Goal: Transaction & Acquisition: Obtain resource

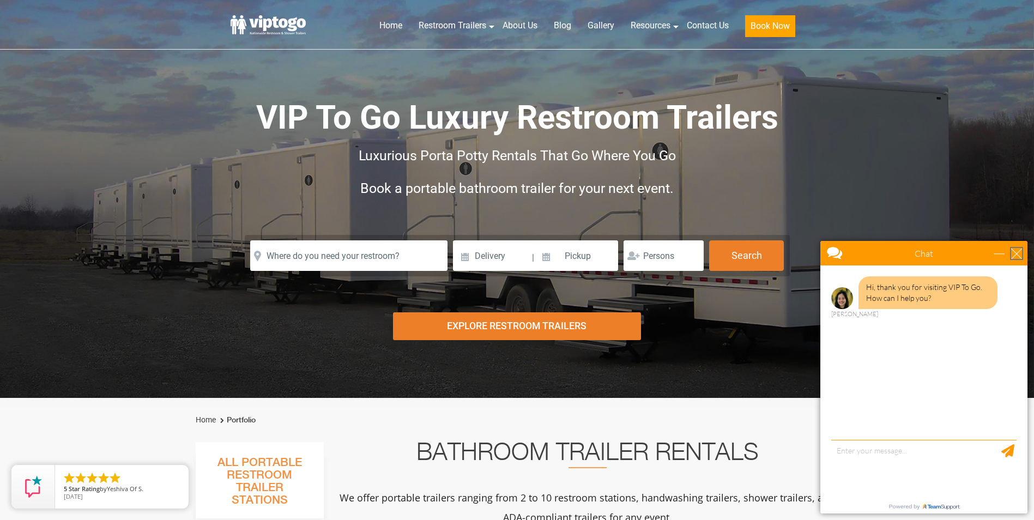
click at [1018, 251] on div "close" at bounding box center [1016, 253] width 11 height 11
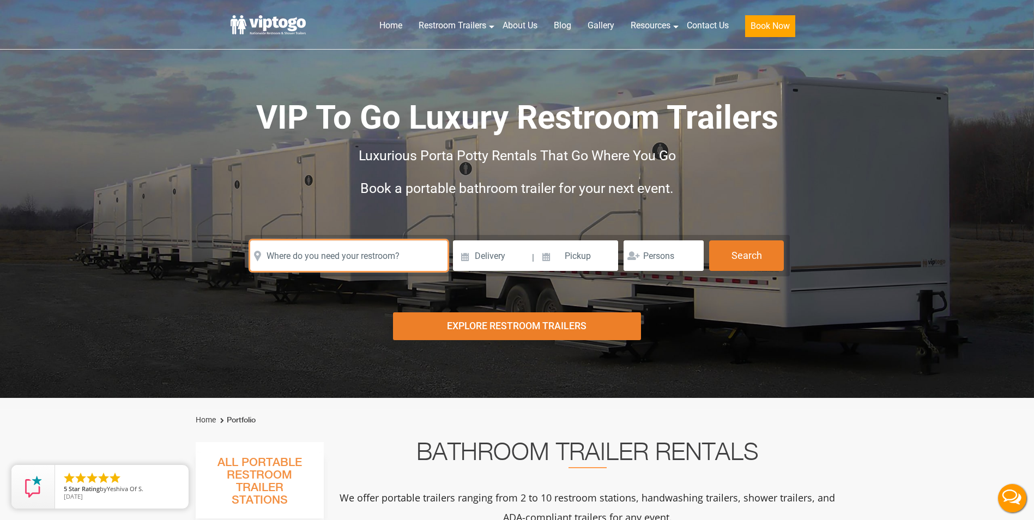
click at [366, 262] on input "text" at bounding box center [348, 255] width 197 height 31
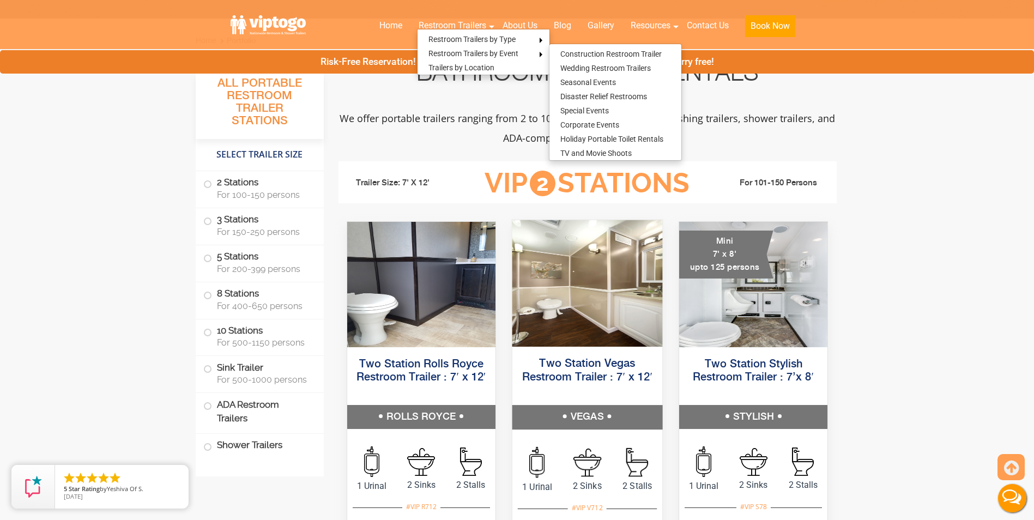
scroll to position [382, 0]
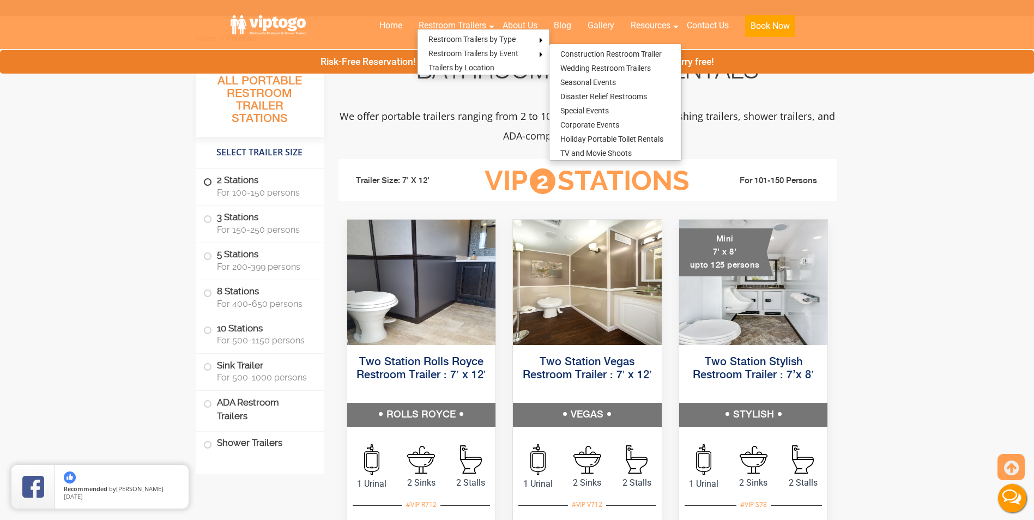
click at [249, 192] on span "For 100-150 persons" at bounding box center [264, 193] width 94 height 10
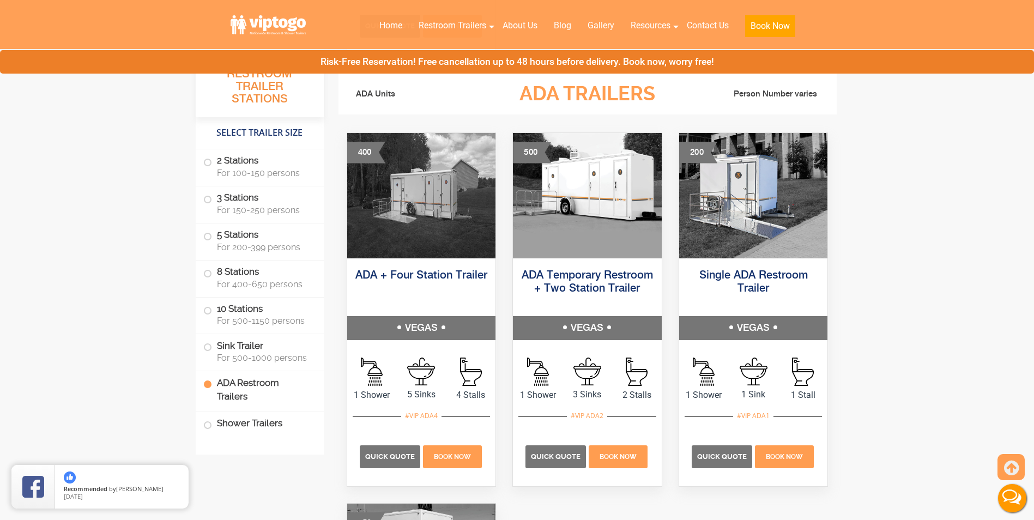
scroll to position [3822, 0]
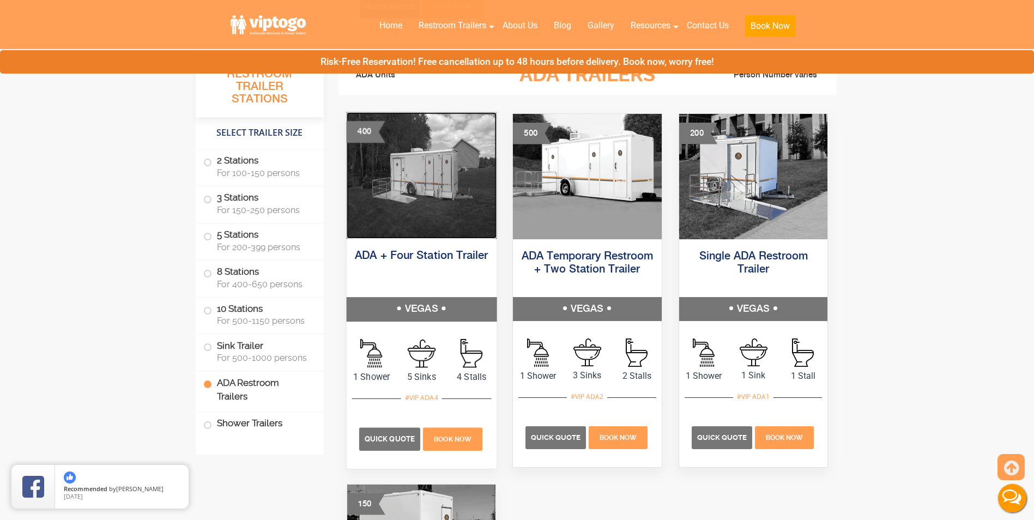
click at [407, 189] on img at bounding box center [421, 175] width 150 height 126
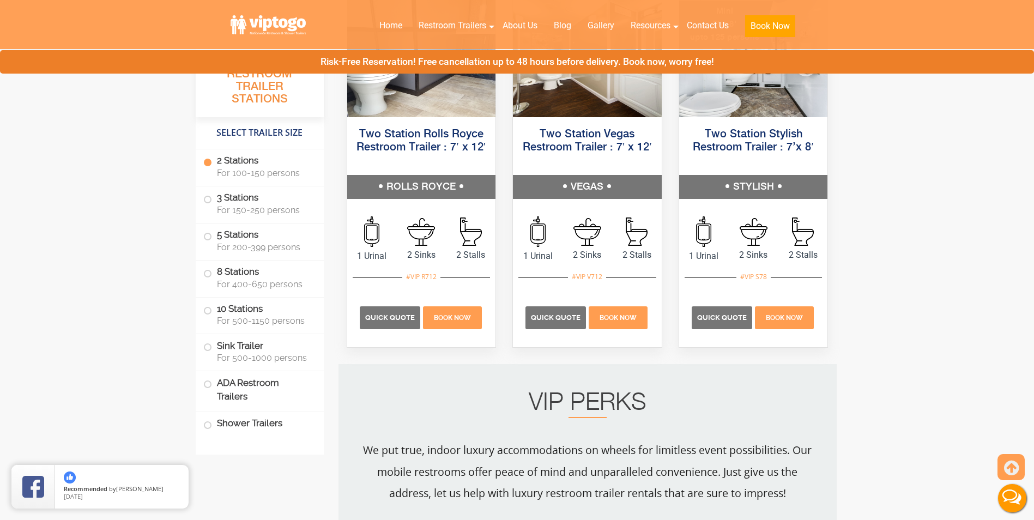
scroll to position [333, 0]
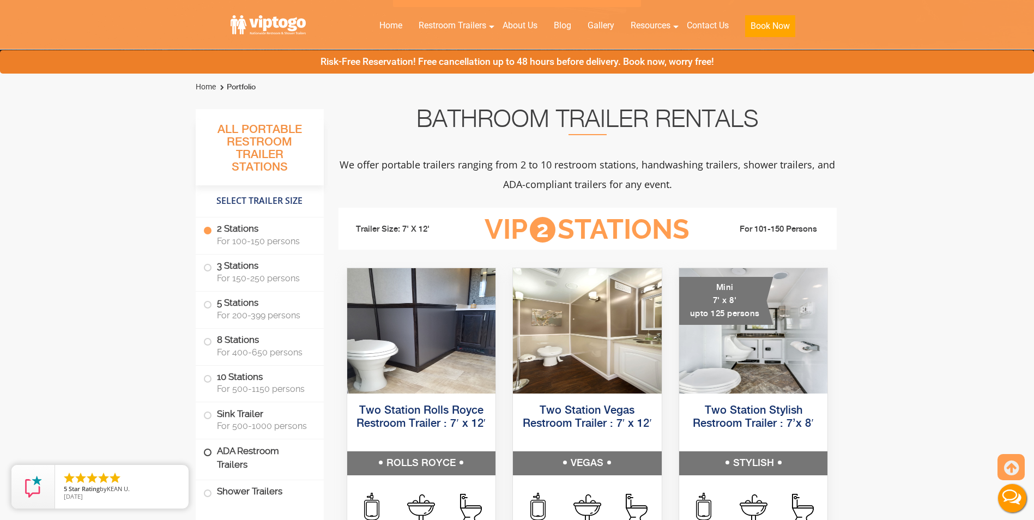
click at [274, 457] on label "ADA Restroom Trailers" at bounding box center [259, 457] width 113 height 37
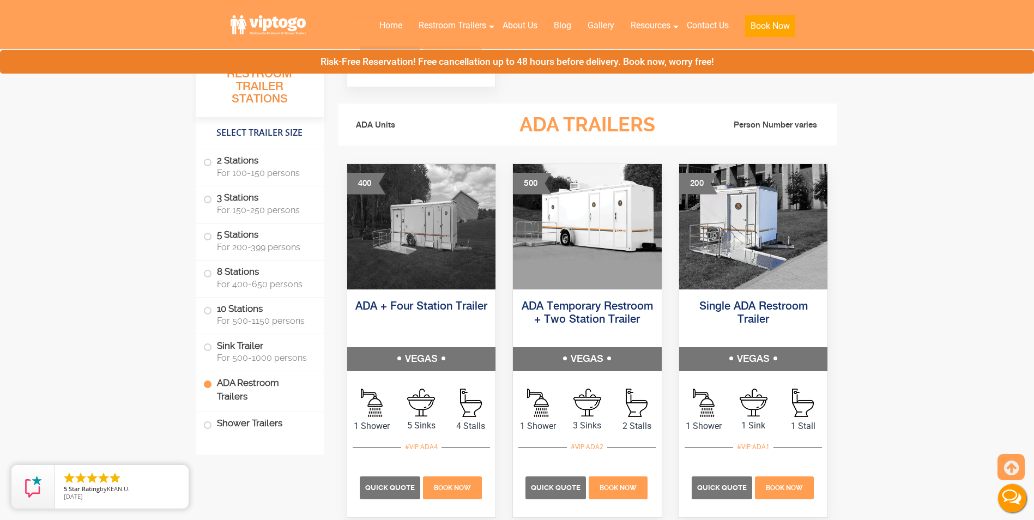
scroll to position [3831, 0]
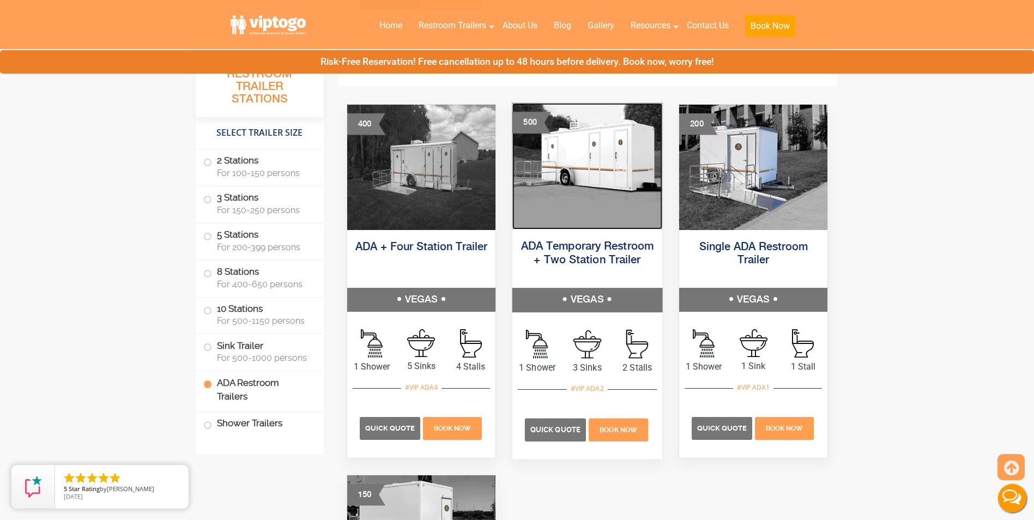
click at [575, 216] on img at bounding box center [587, 165] width 150 height 126
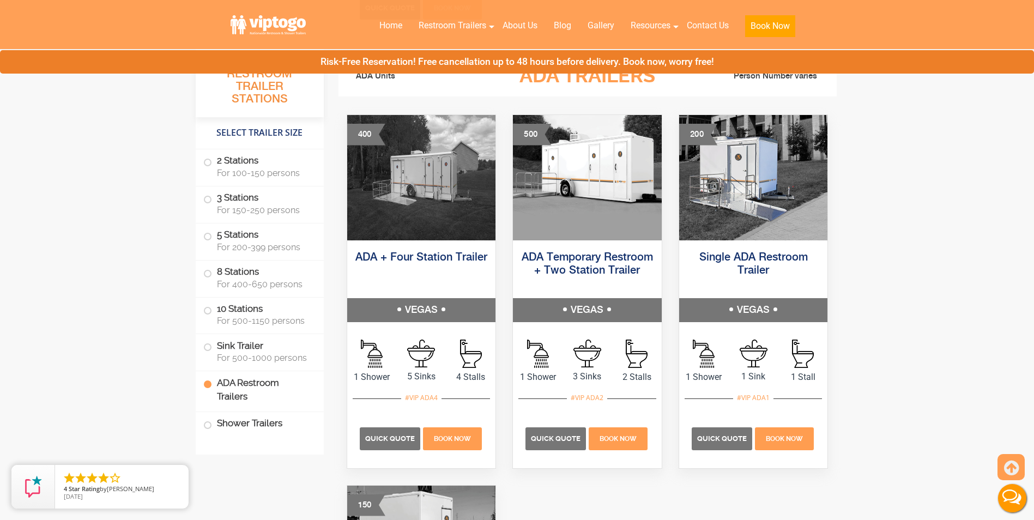
scroll to position [3777, 0]
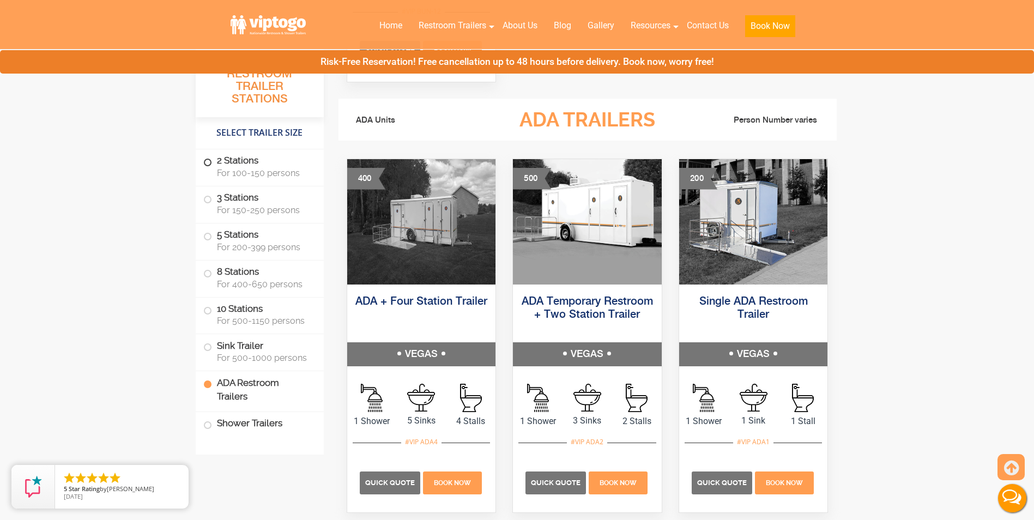
click at [264, 174] on span "For 100-150 persons" at bounding box center [264, 173] width 94 height 10
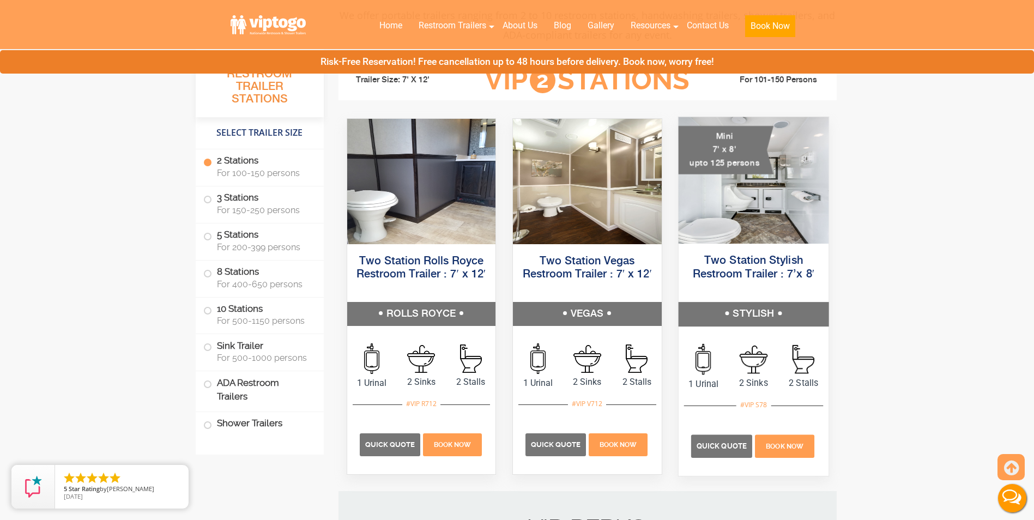
scroll to position [497, 0]
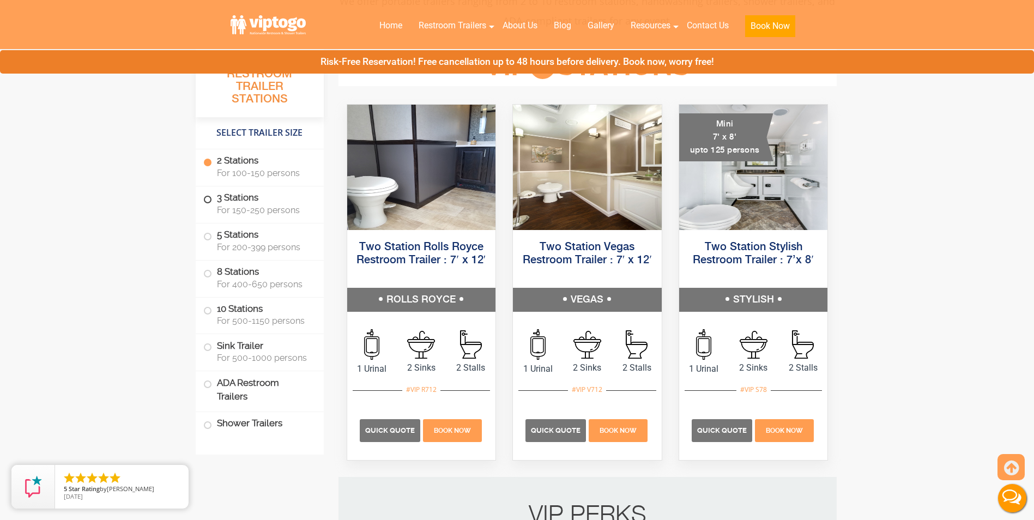
click at [261, 205] on span "For 150-250 persons" at bounding box center [264, 210] width 94 height 10
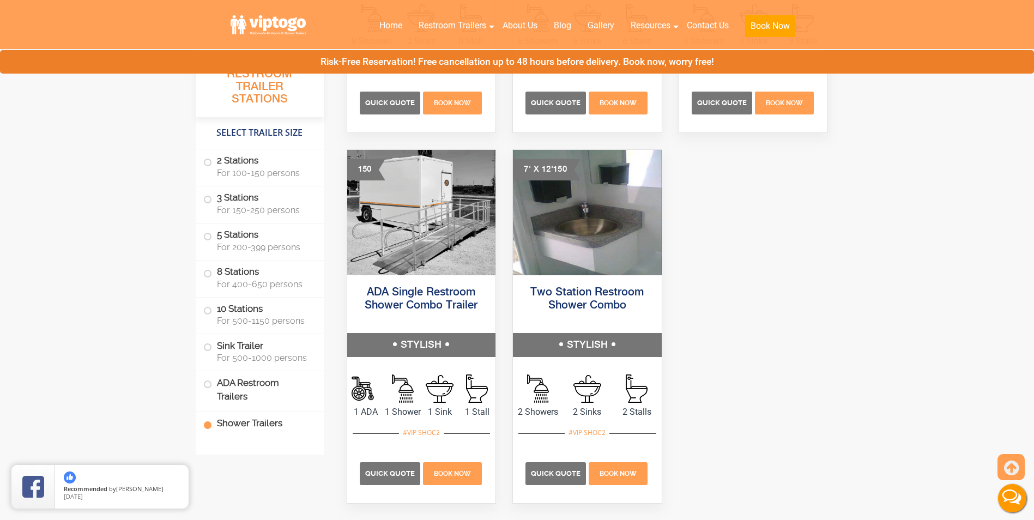
scroll to position [4869, 0]
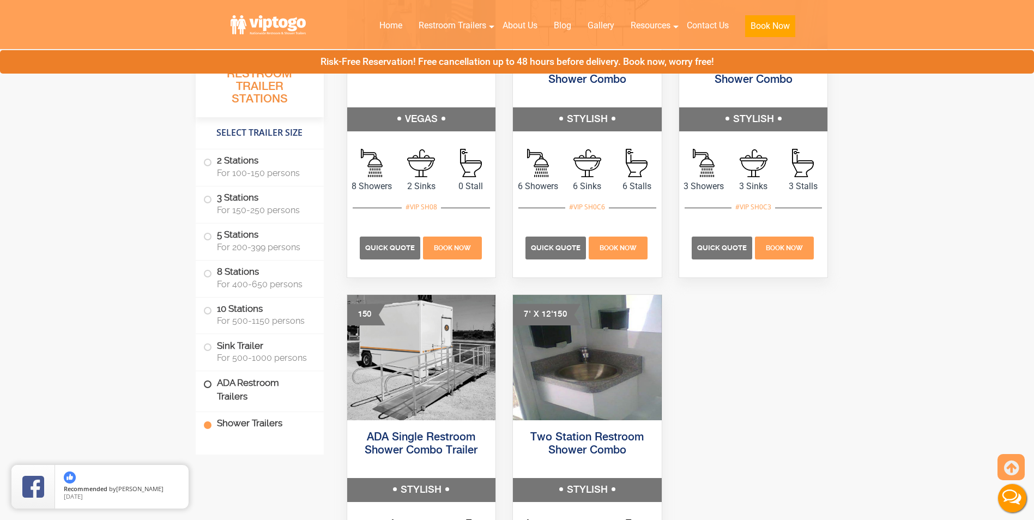
click at [255, 382] on label "ADA Restroom Trailers" at bounding box center [259, 389] width 113 height 37
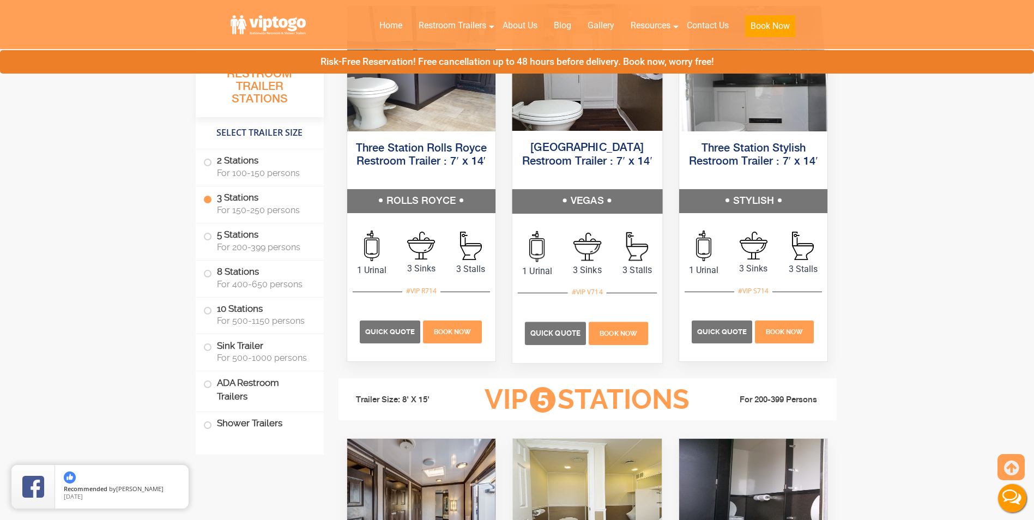
scroll to position [942, 0]
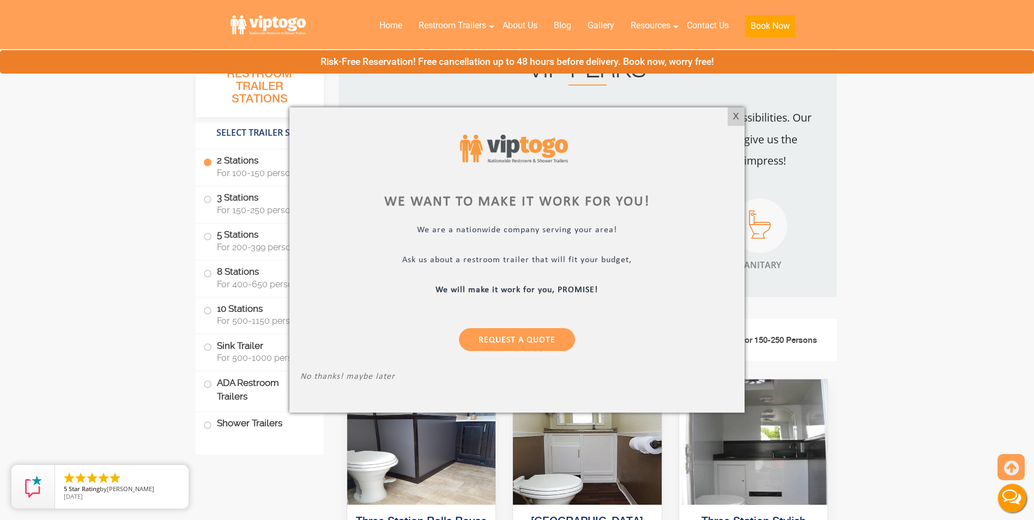
drag, startPoint x: 734, startPoint y: 118, endPoint x: 759, endPoint y: 96, distance: 33.2
click at [734, 117] on div "X" at bounding box center [736, 116] width 17 height 19
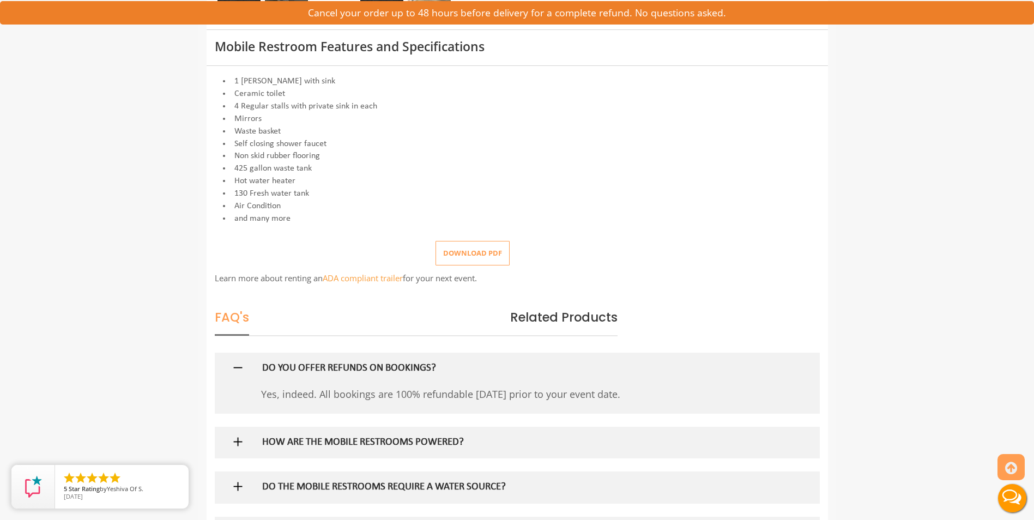
scroll to position [436, 0]
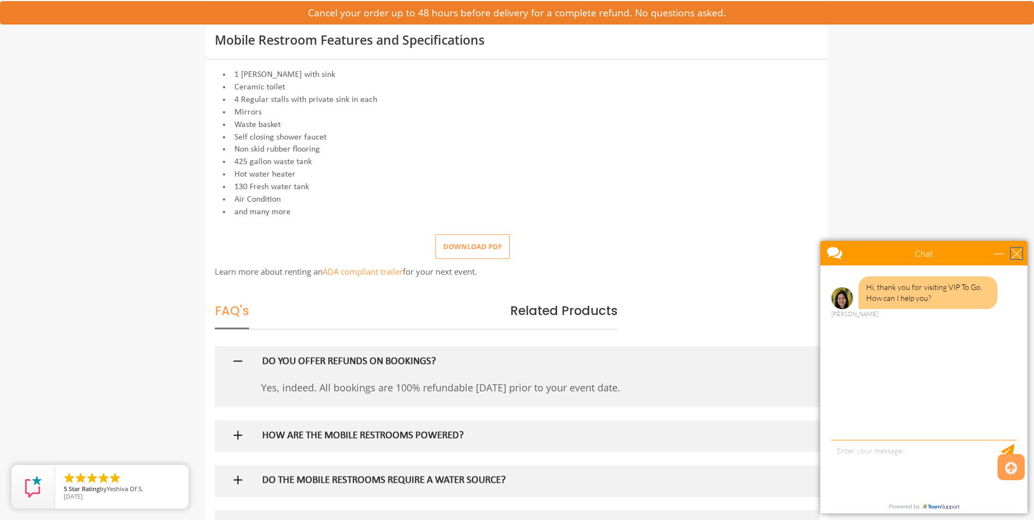
click at [1018, 251] on div "close" at bounding box center [1016, 253] width 11 height 11
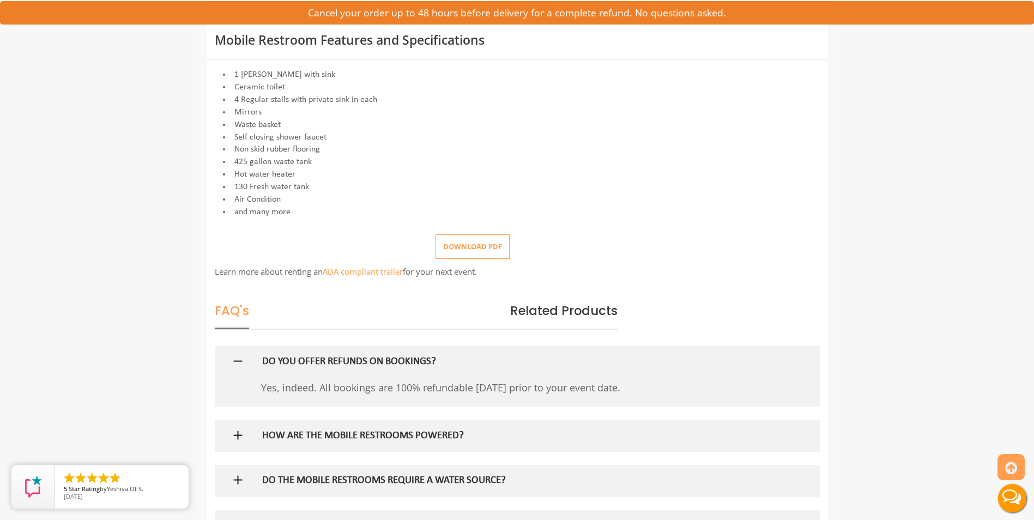
scroll to position [0, 0]
click at [482, 245] on button "Download pdf" at bounding box center [473, 246] width 74 height 25
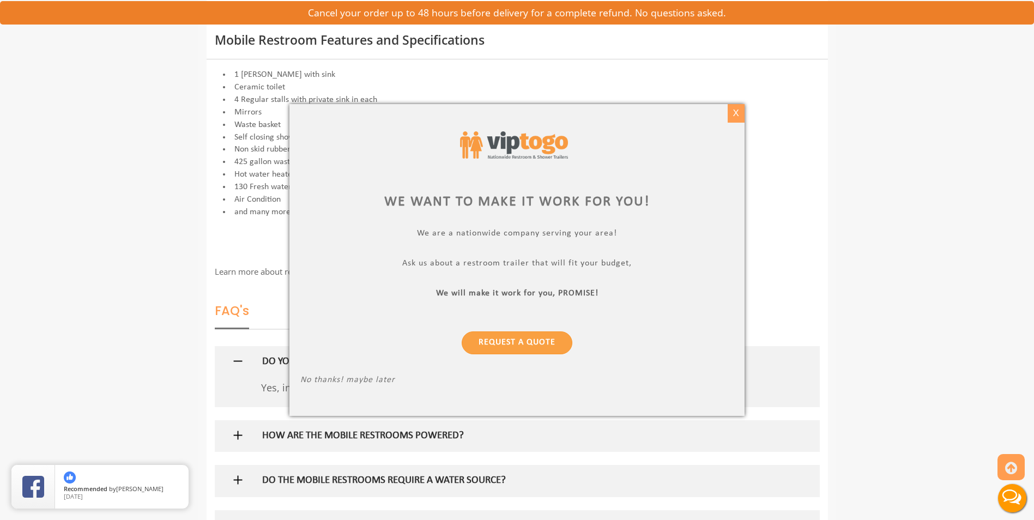
click at [736, 113] on div "X" at bounding box center [736, 113] width 17 height 19
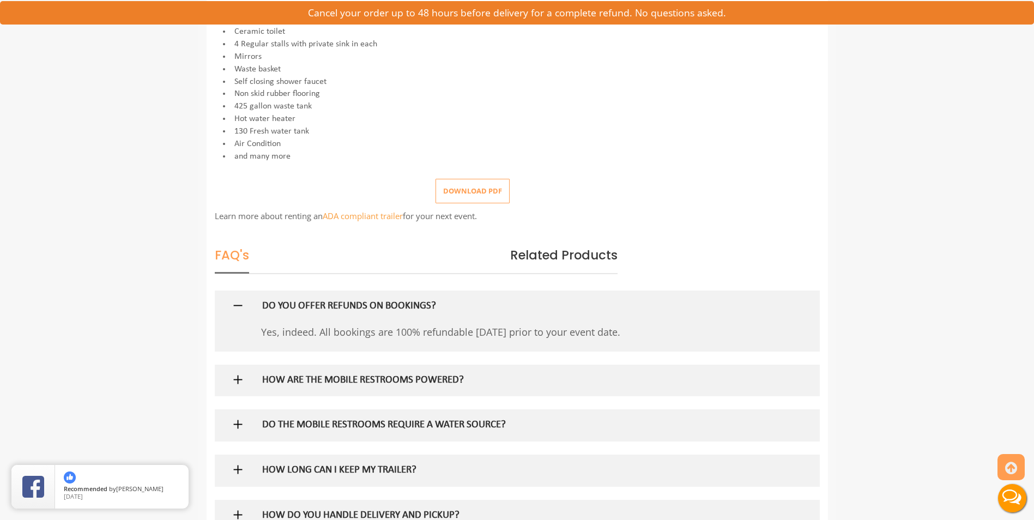
scroll to position [654, 0]
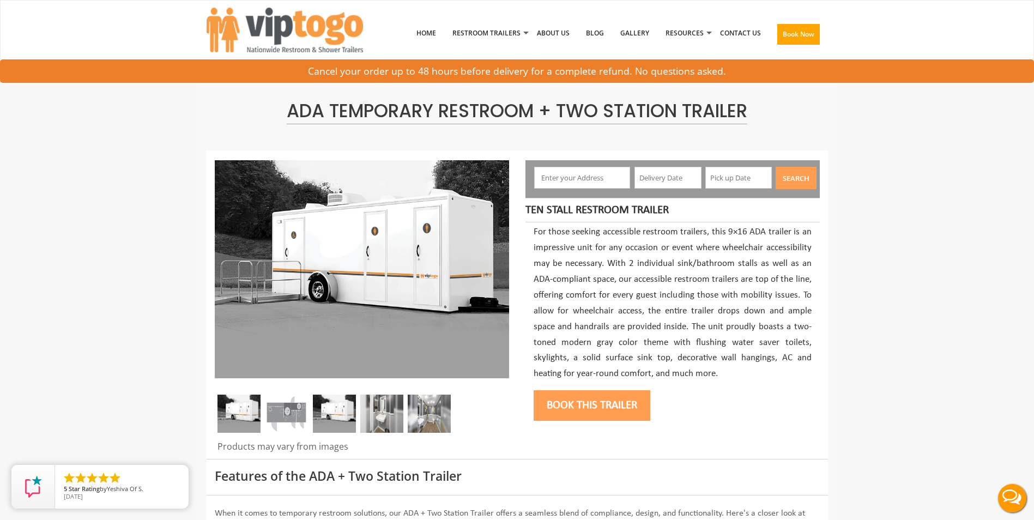
click at [382, 426] on img at bounding box center [381, 414] width 43 height 38
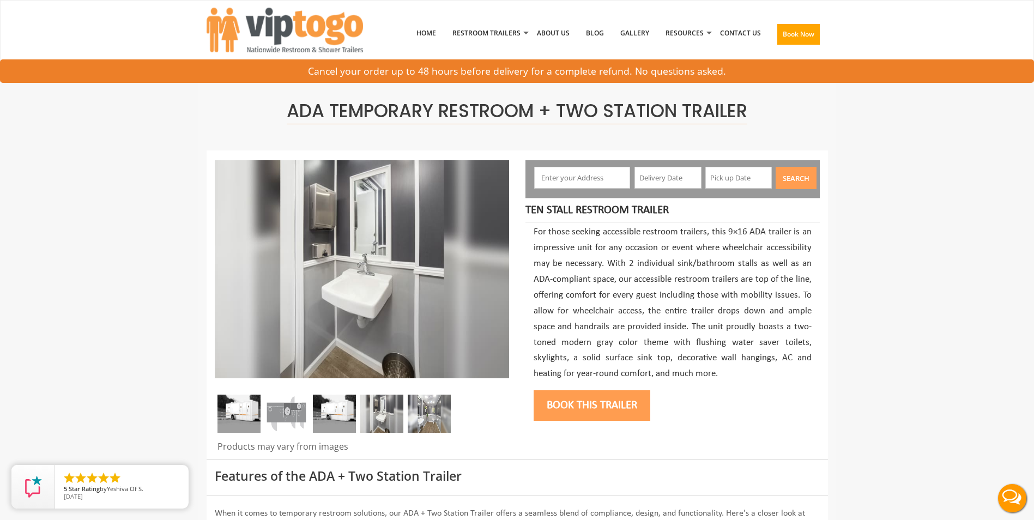
click at [288, 415] on img at bounding box center [286, 414] width 43 height 38
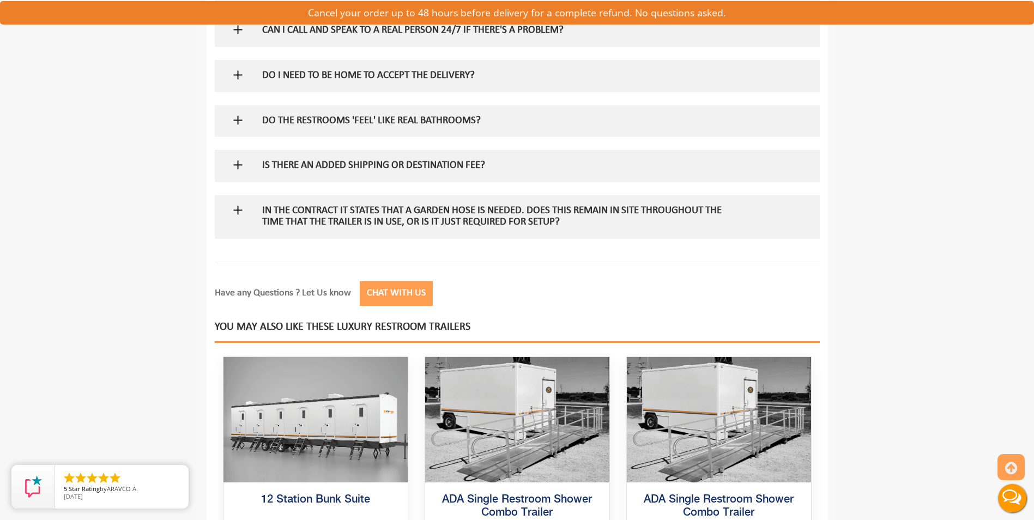
scroll to position [2017, 0]
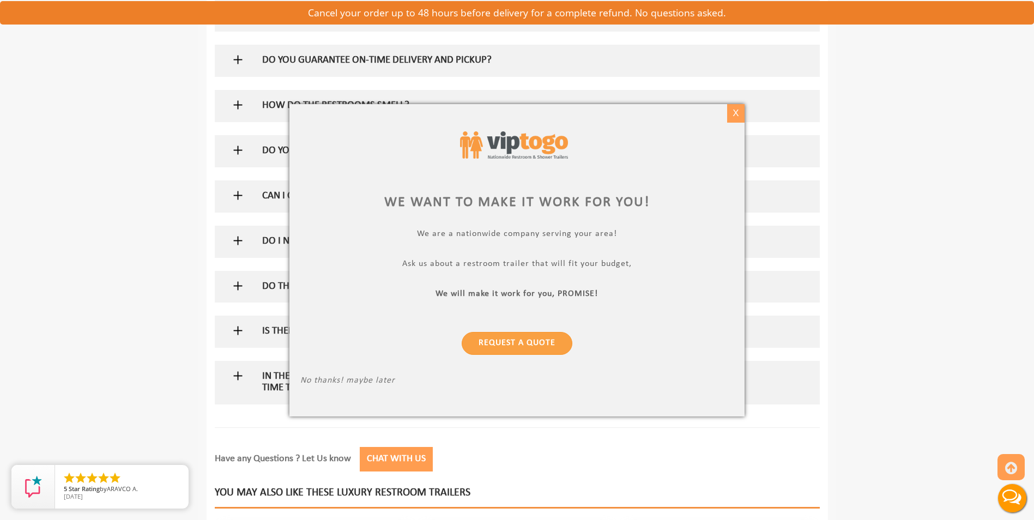
click at [738, 112] on div "X" at bounding box center [736, 113] width 17 height 19
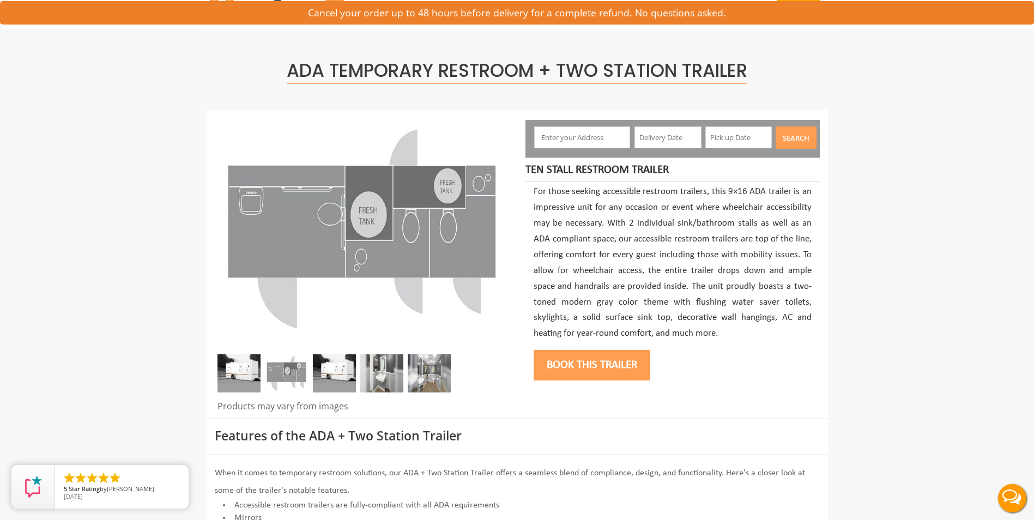
scroll to position [0, 0]
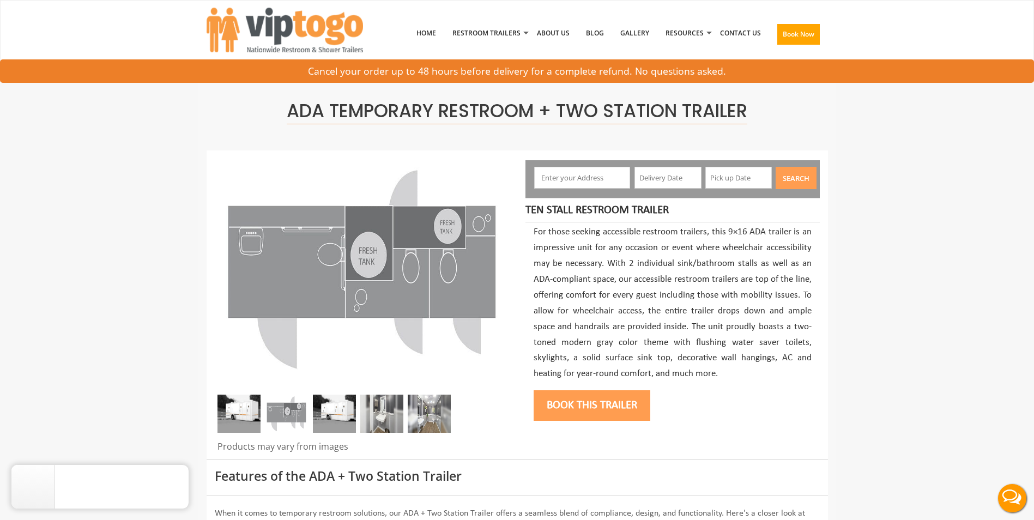
click at [340, 407] on img at bounding box center [334, 414] width 43 height 38
